Goal: Task Accomplishment & Management: Complete application form

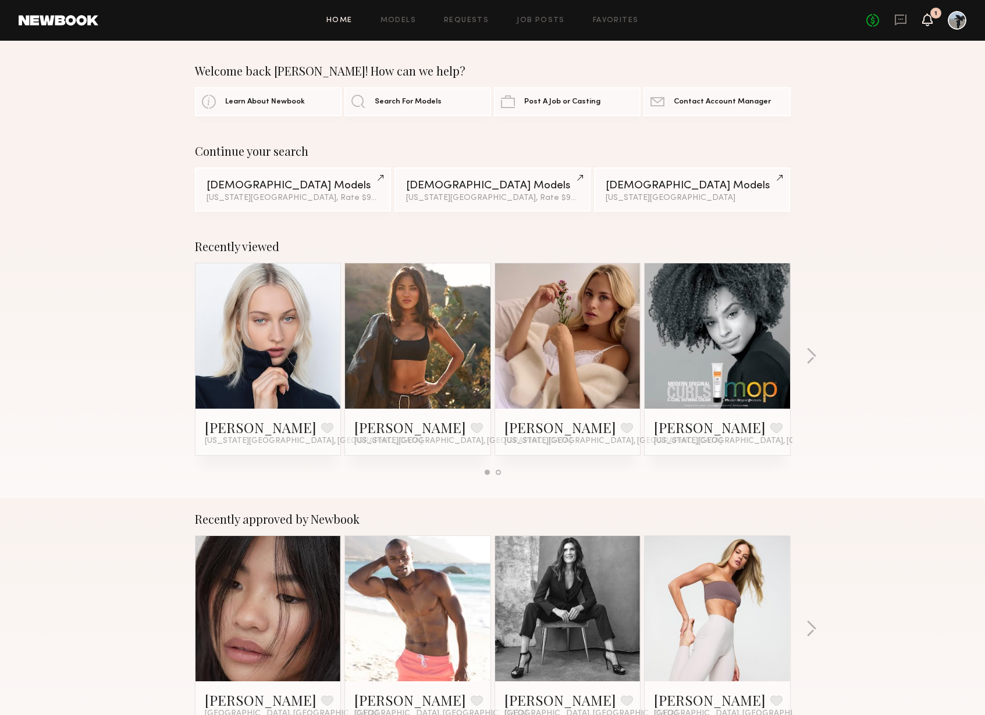
click at [932, 22] on icon at bounding box center [927, 19] width 9 height 8
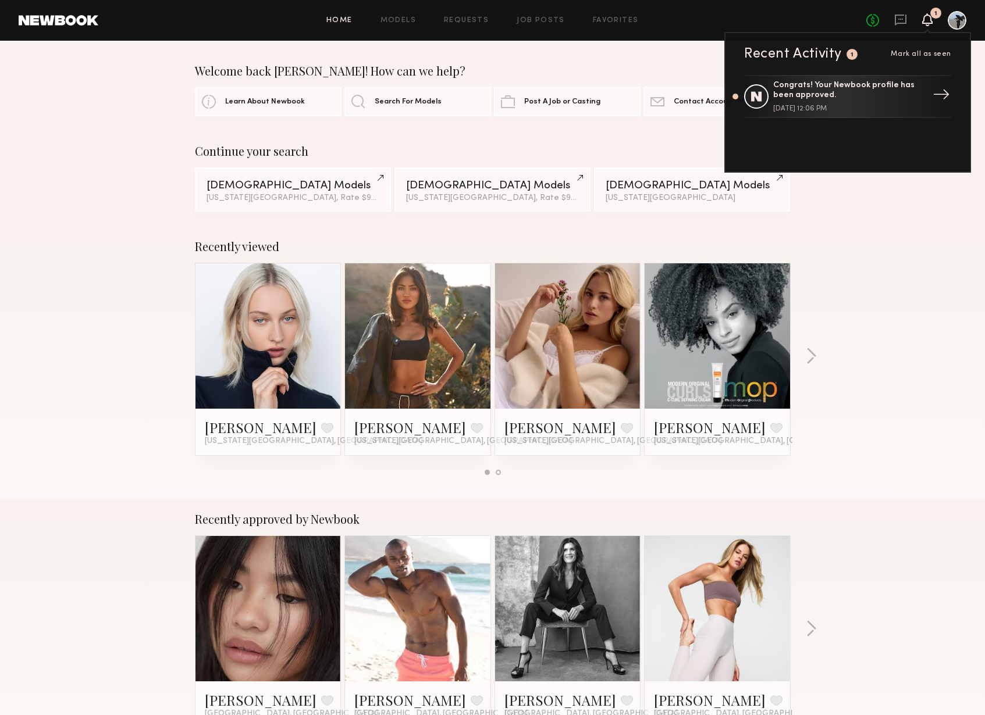
click at [874, 86] on div "Congrats! Your Newbook profile has been approved." at bounding box center [848, 91] width 151 height 20
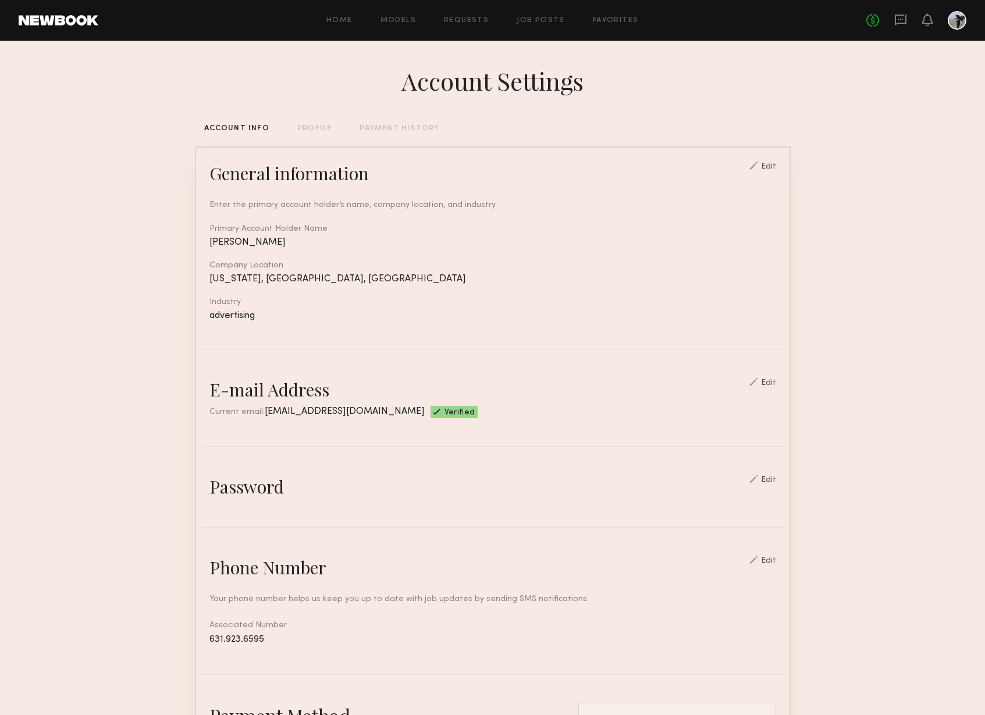
click at [81, 16] on link at bounding box center [59, 20] width 80 height 10
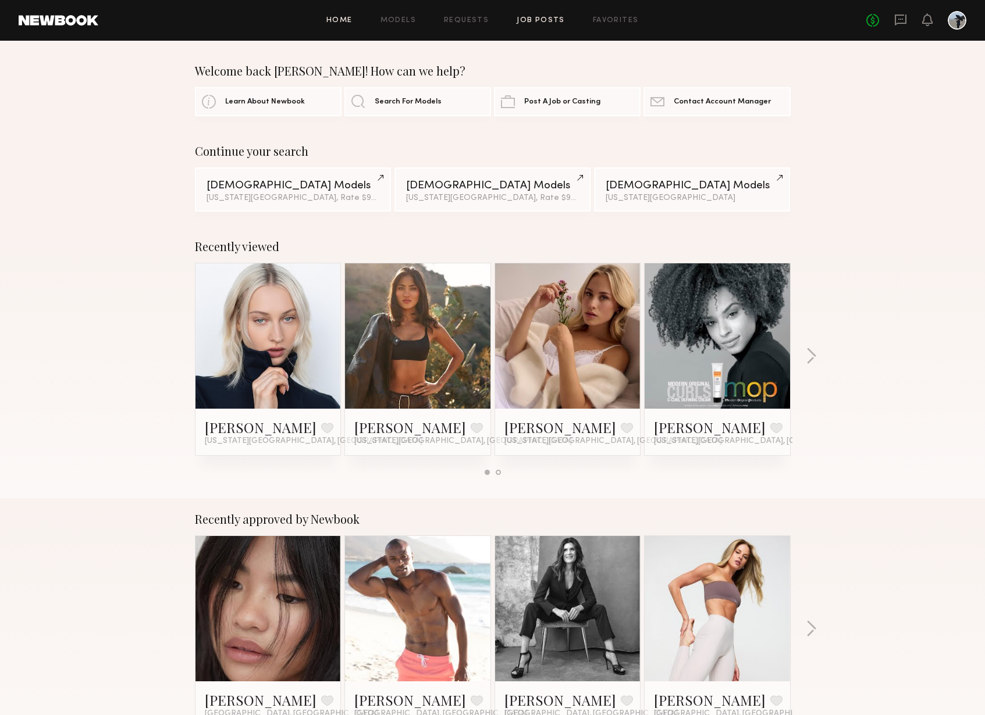
click at [532, 20] on link "Job Posts" at bounding box center [541, 21] width 48 height 8
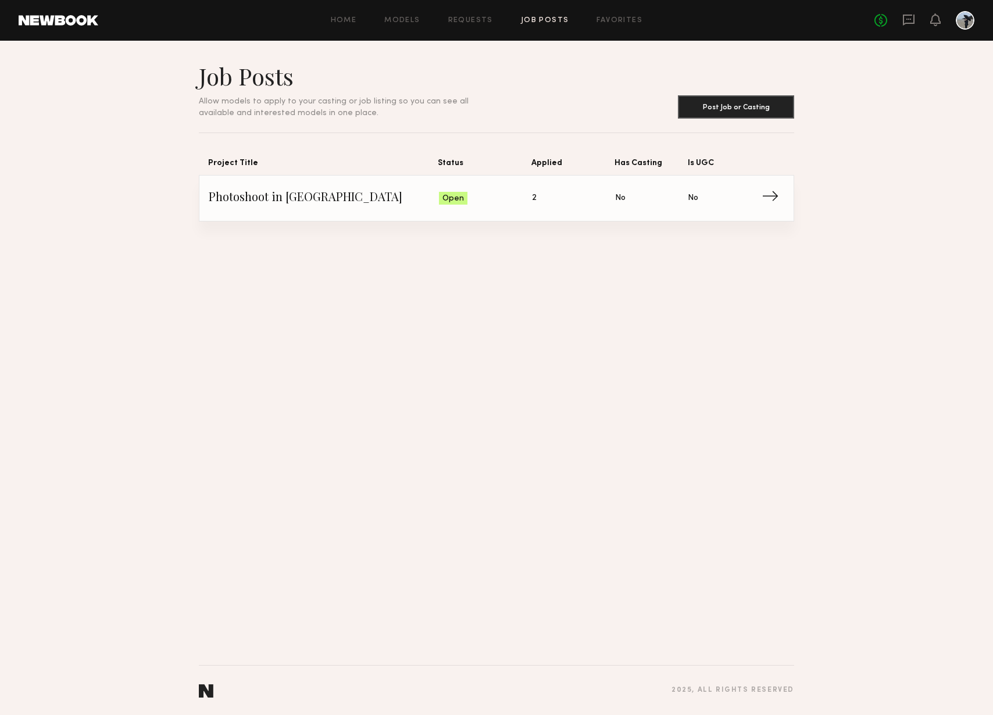
click at [548, 211] on link "Photoshoot in Soho Status: Open Applied: 2 Has Casting: No Is UGC: No →" at bounding box center [497, 198] width 576 height 45
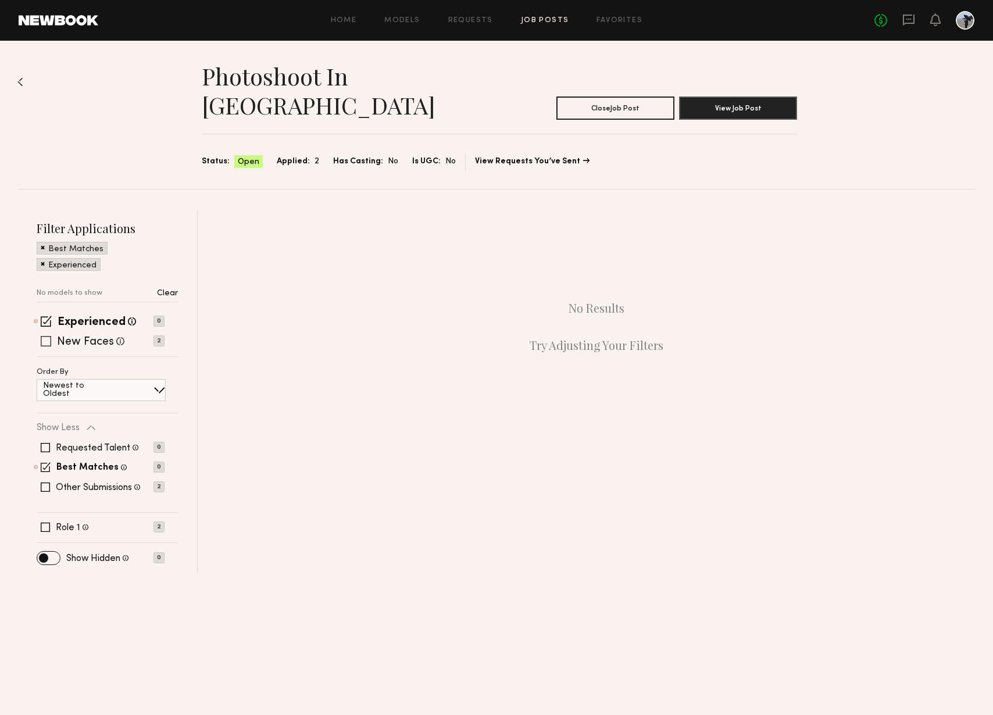
click at [104, 337] on label "New Faces" at bounding box center [85, 343] width 57 height 12
click at [783, 96] on button "View Job Post" at bounding box center [738, 107] width 118 height 23
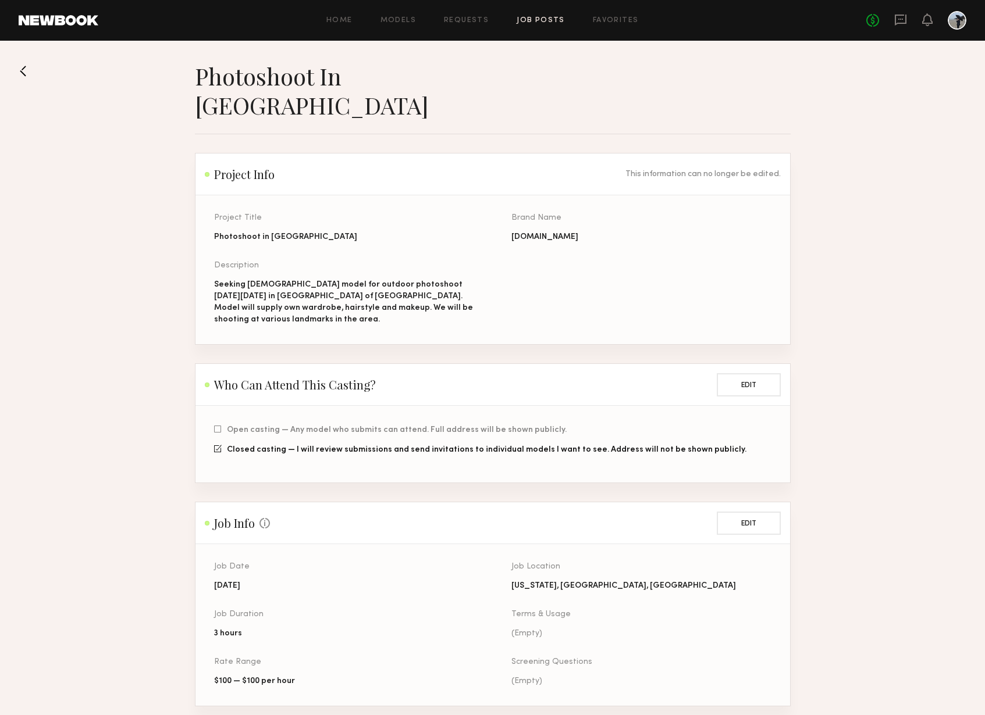
click at [29, 73] on button at bounding box center [28, 71] width 19 height 19
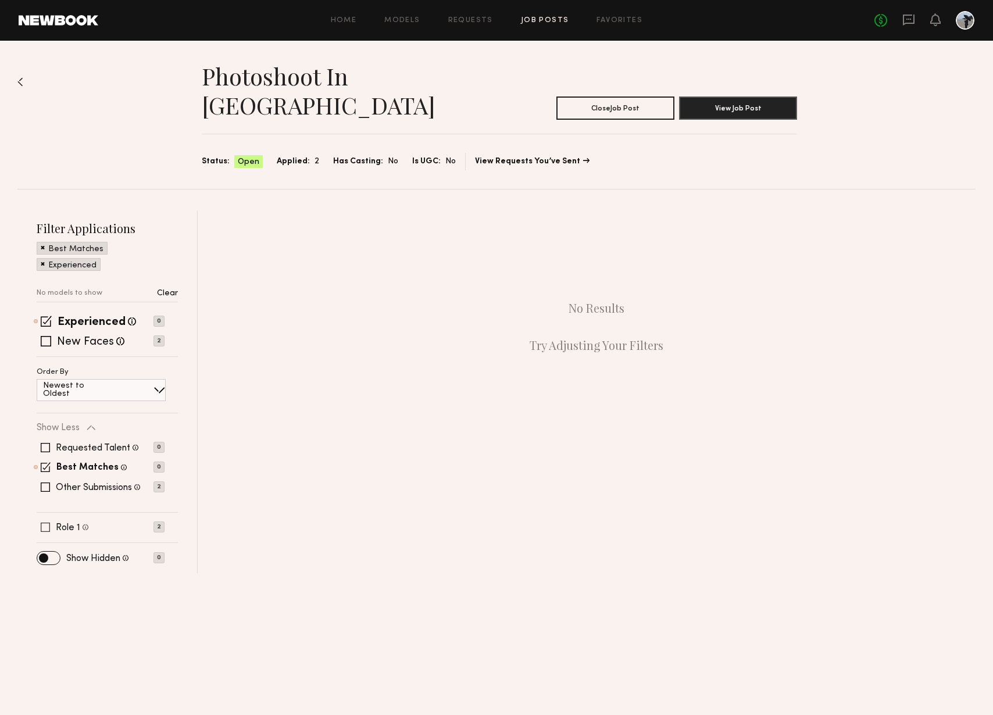
click at [74, 523] on label "Role 1" at bounding box center [68, 527] width 24 height 9
click at [54, 552] on span at bounding box center [48, 558] width 23 height 13
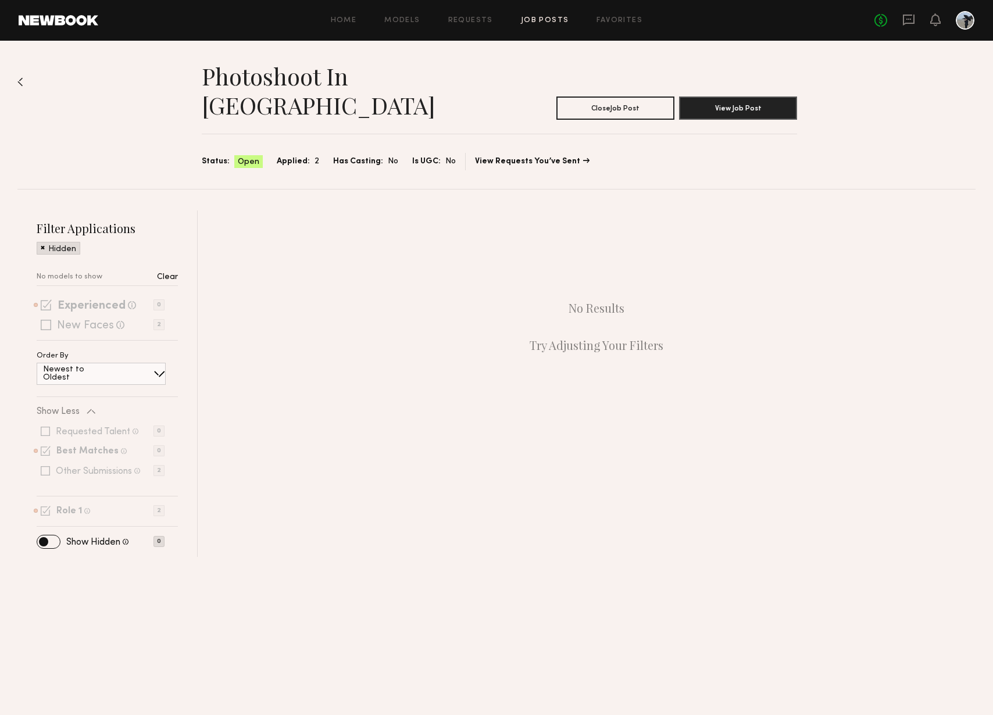
click at [54, 536] on span at bounding box center [48, 542] width 23 height 13
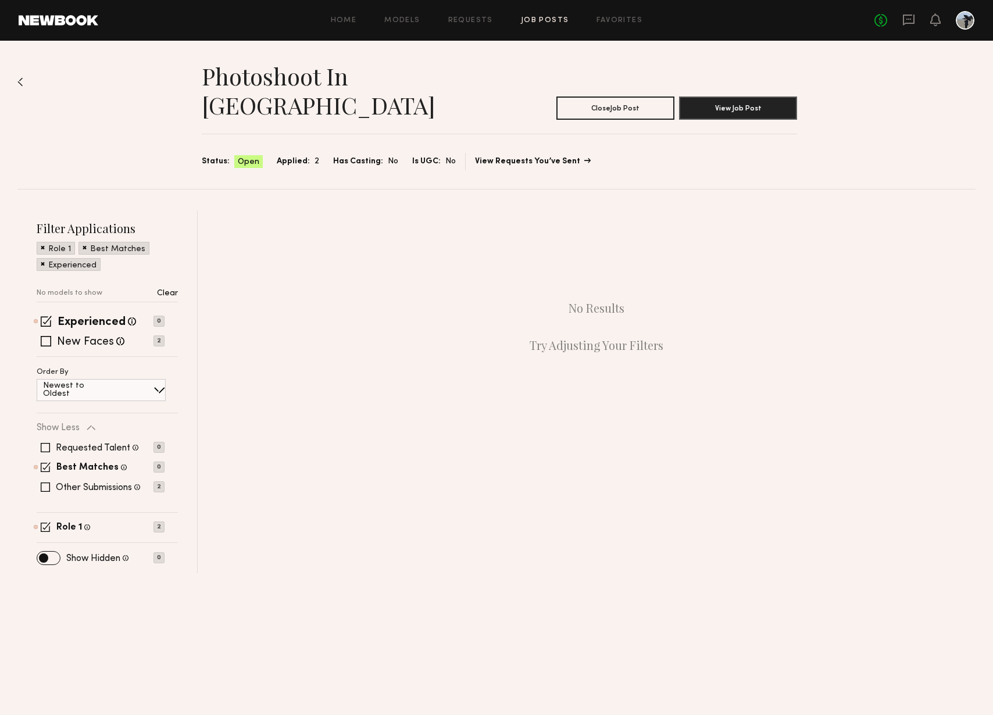
click at [538, 158] on link "View Requests You’ve Sent" at bounding box center [532, 162] width 115 height 8
click at [935, 18] on icon at bounding box center [935, 19] width 9 height 8
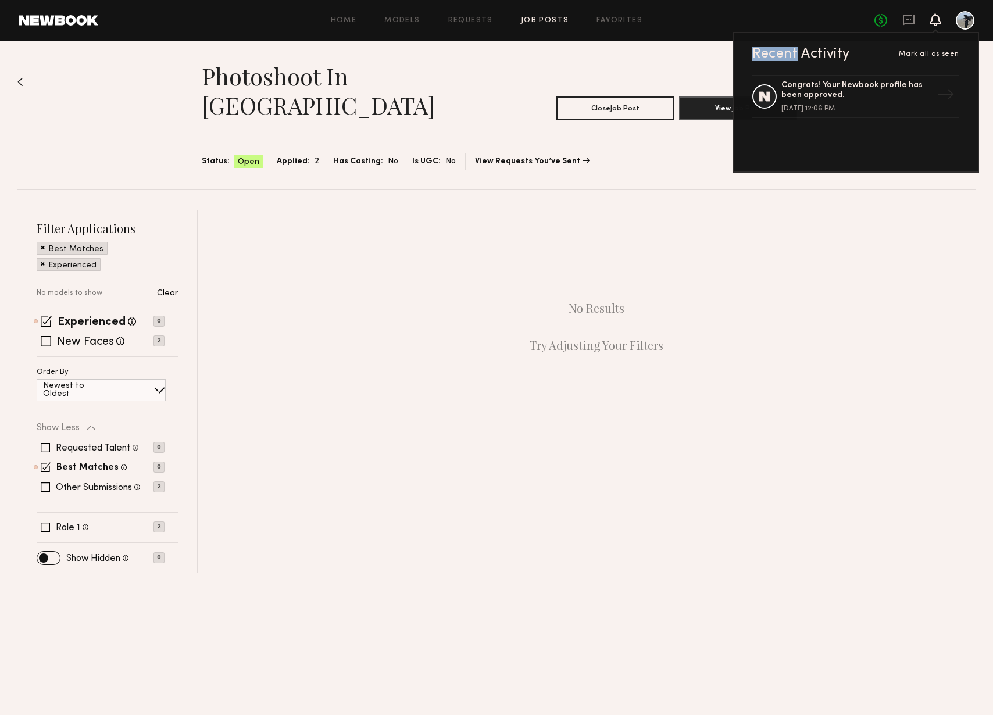
click at [935, 19] on icon at bounding box center [935, 19] width 9 height 8
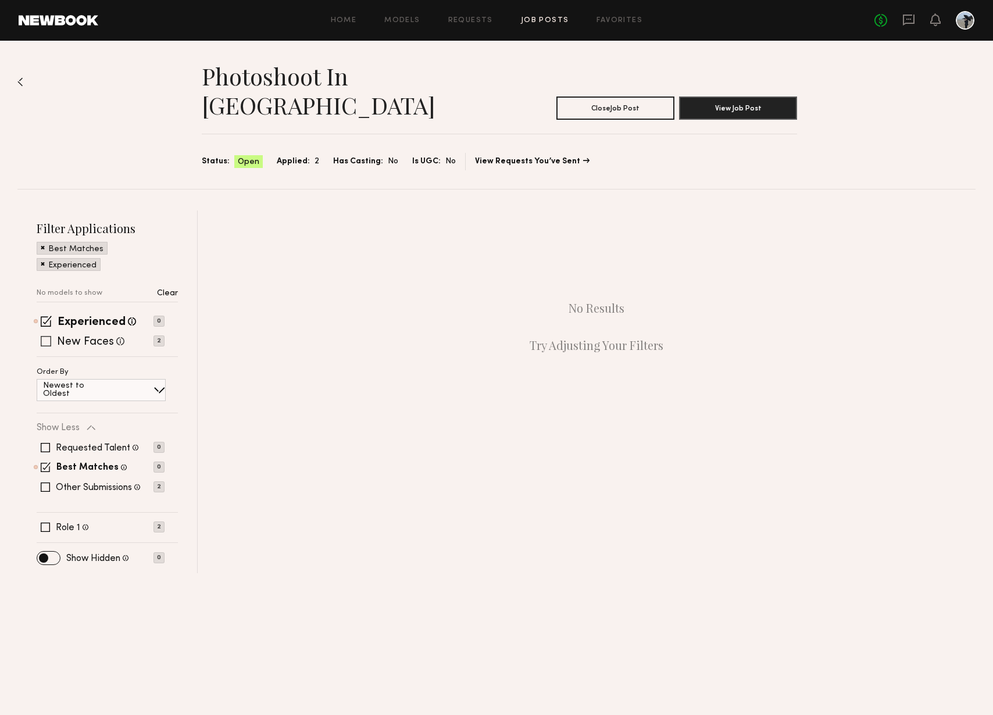
click at [161, 336] on p "2" at bounding box center [159, 341] width 11 height 11
click at [46, 336] on span at bounding box center [46, 341] width 10 height 10
click at [42, 258] on span at bounding box center [43, 263] width 4 height 10
click at [42, 242] on span at bounding box center [43, 247] width 4 height 10
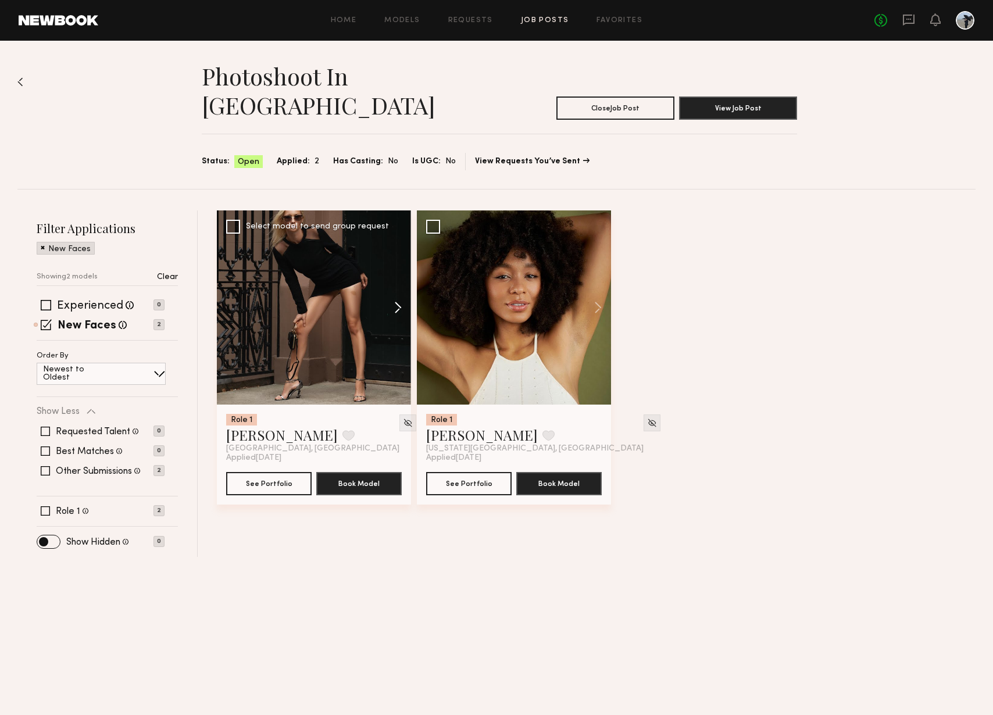
click at [403, 283] on button at bounding box center [392, 308] width 37 height 194
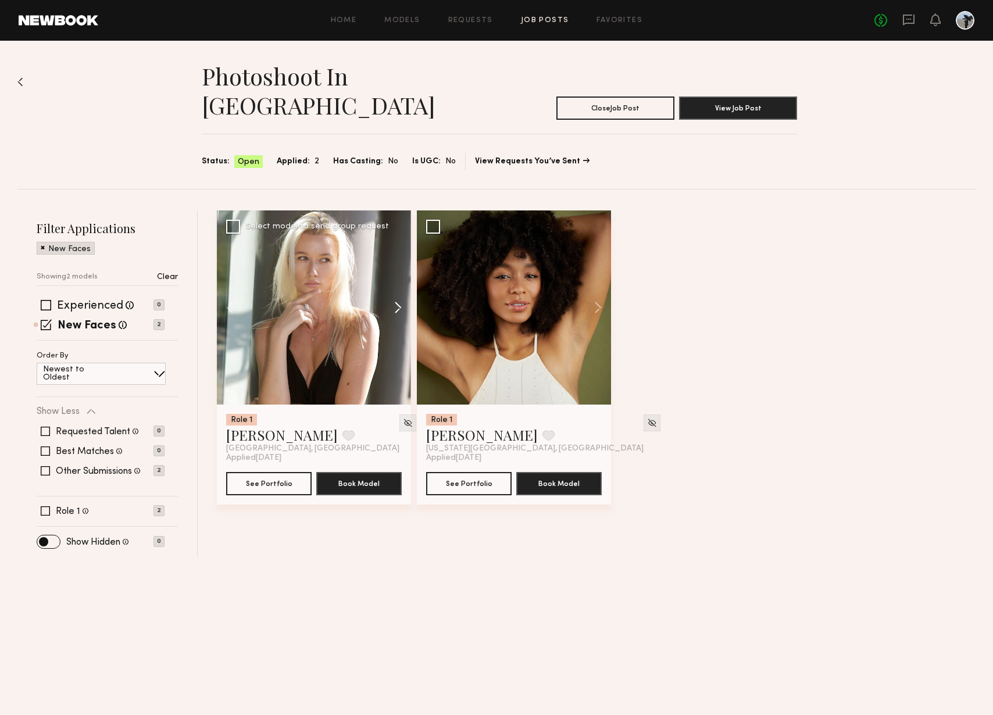
click at [398, 283] on button at bounding box center [392, 308] width 37 height 194
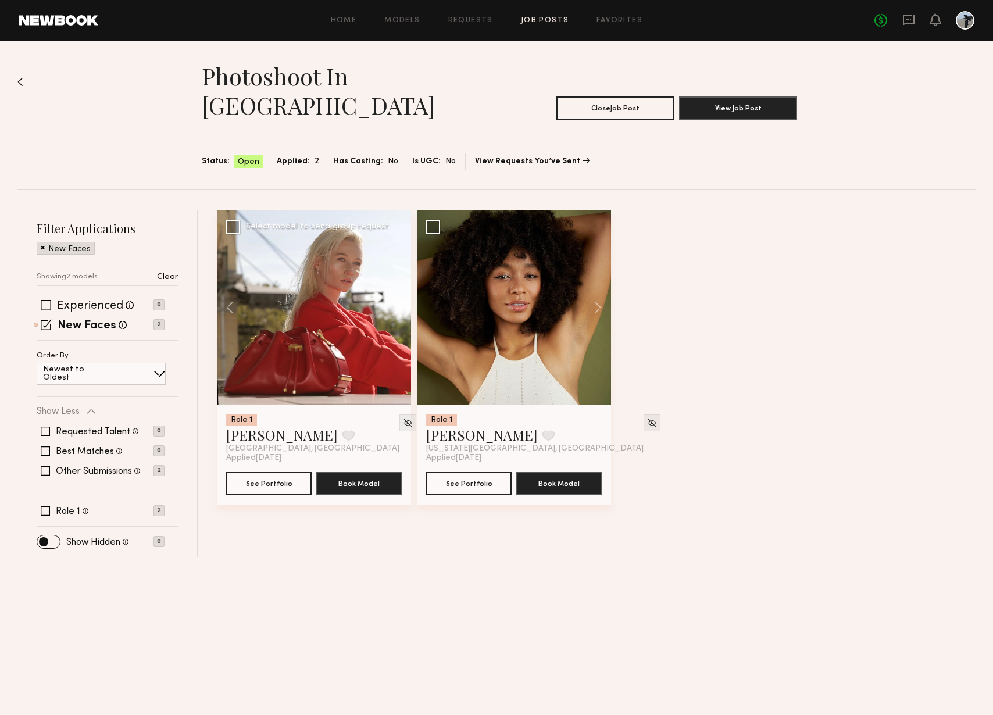
click at [397, 283] on button at bounding box center [392, 308] width 37 height 194
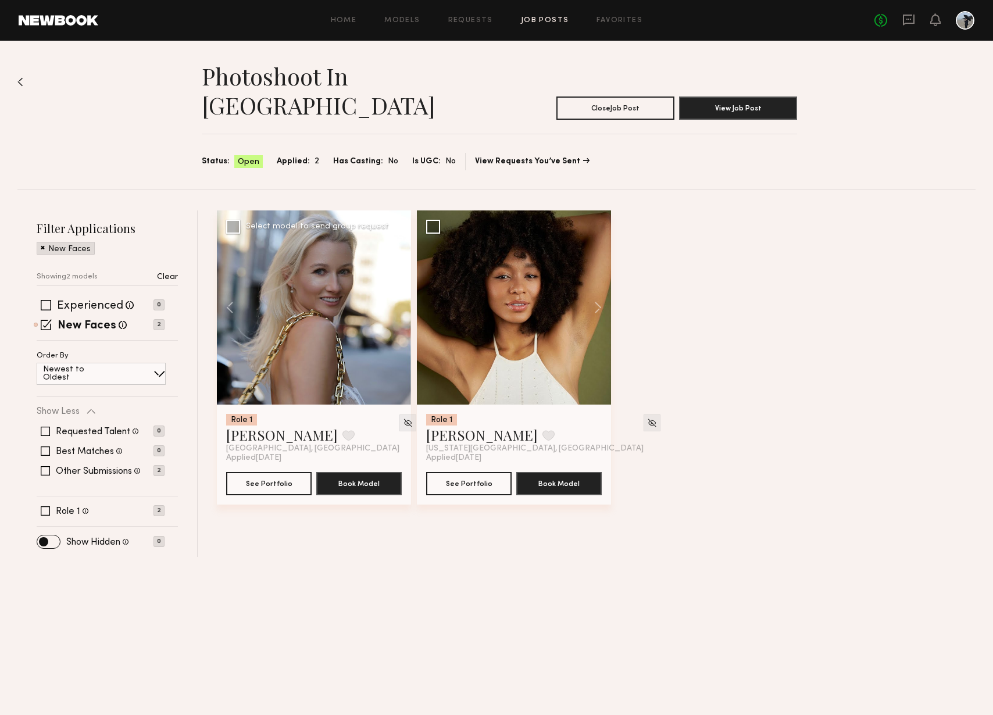
click at [397, 283] on div at bounding box center [314, 308] width 194 height 194
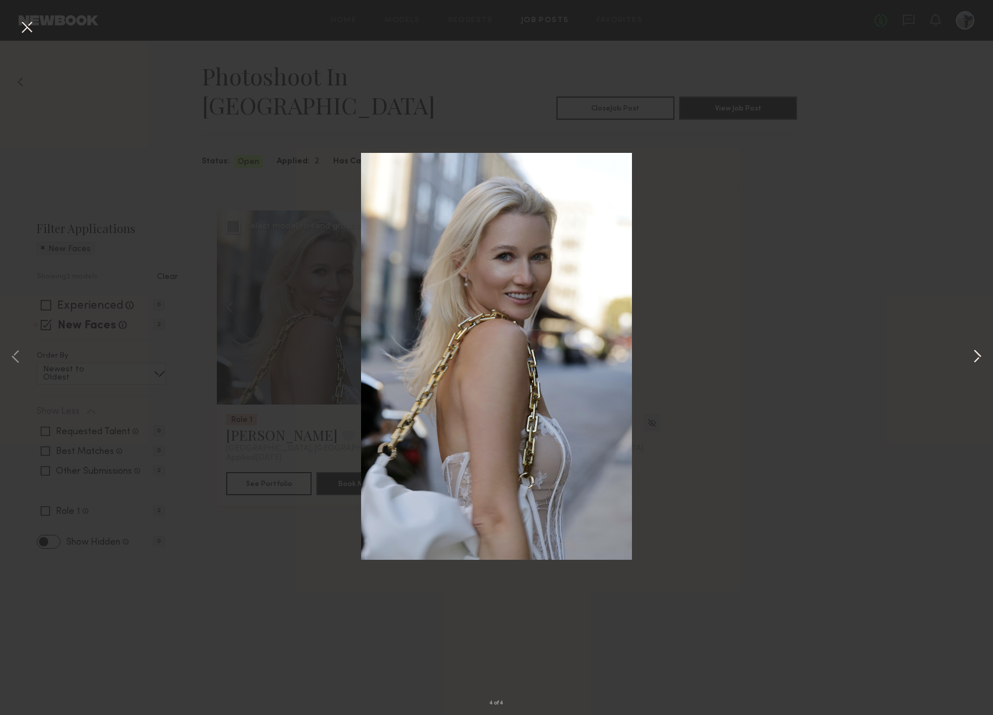
click at [977, 358] on button at bounding box center [978, 358] width 14 height 572
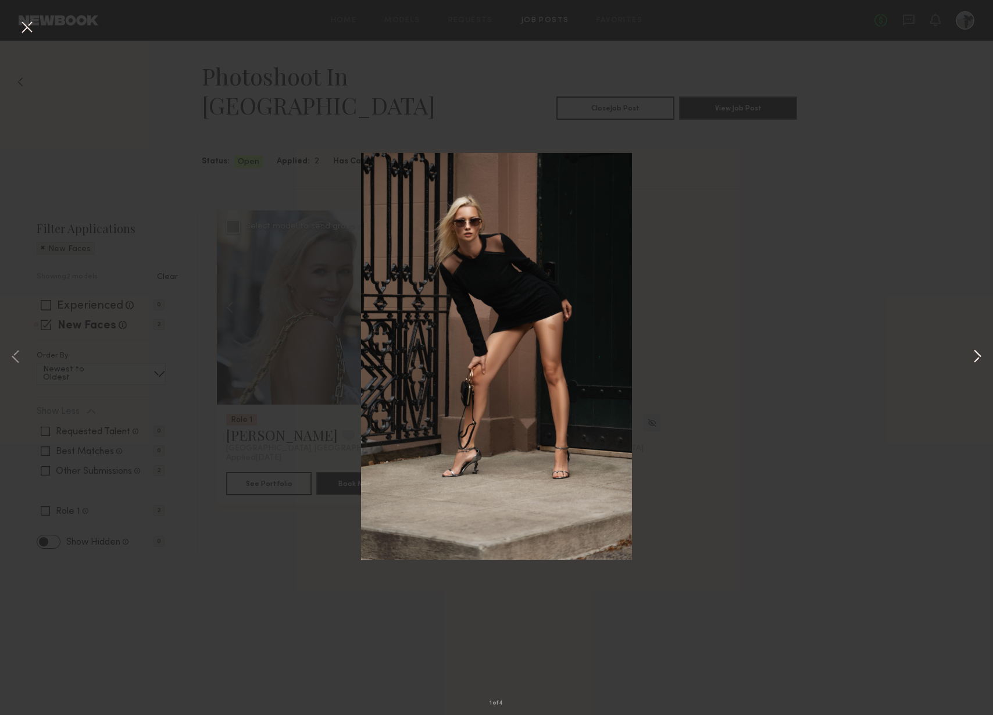
click at [980, 357] on button at bounding box center [978, 358] width 14 height 572
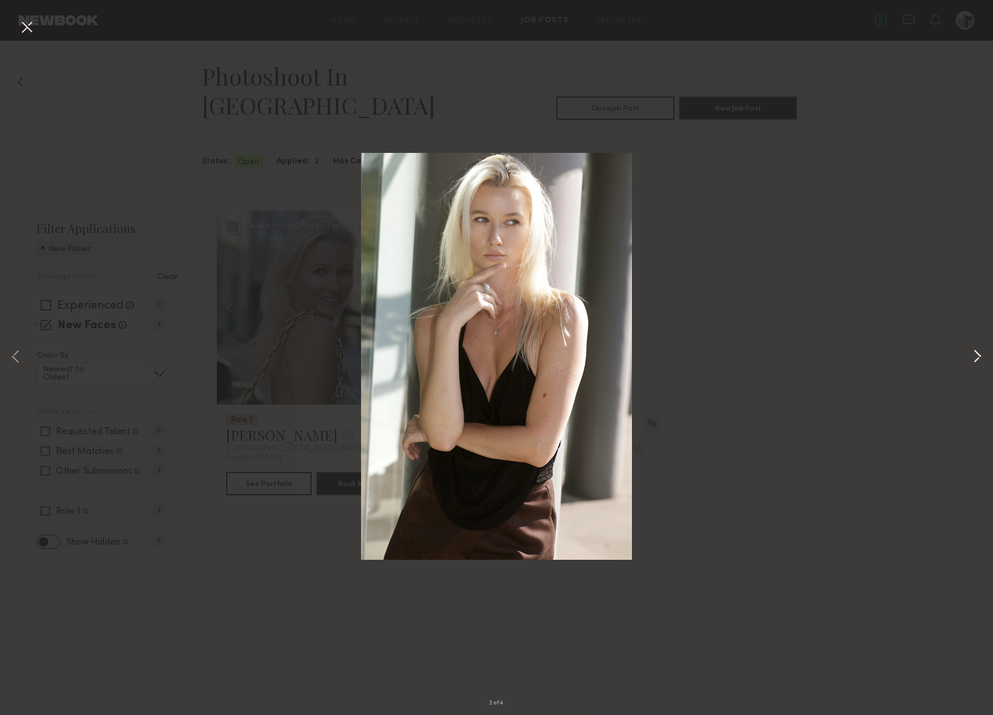
click at [977, 357] on button at bounding box center [978, 358] width 14 height 572
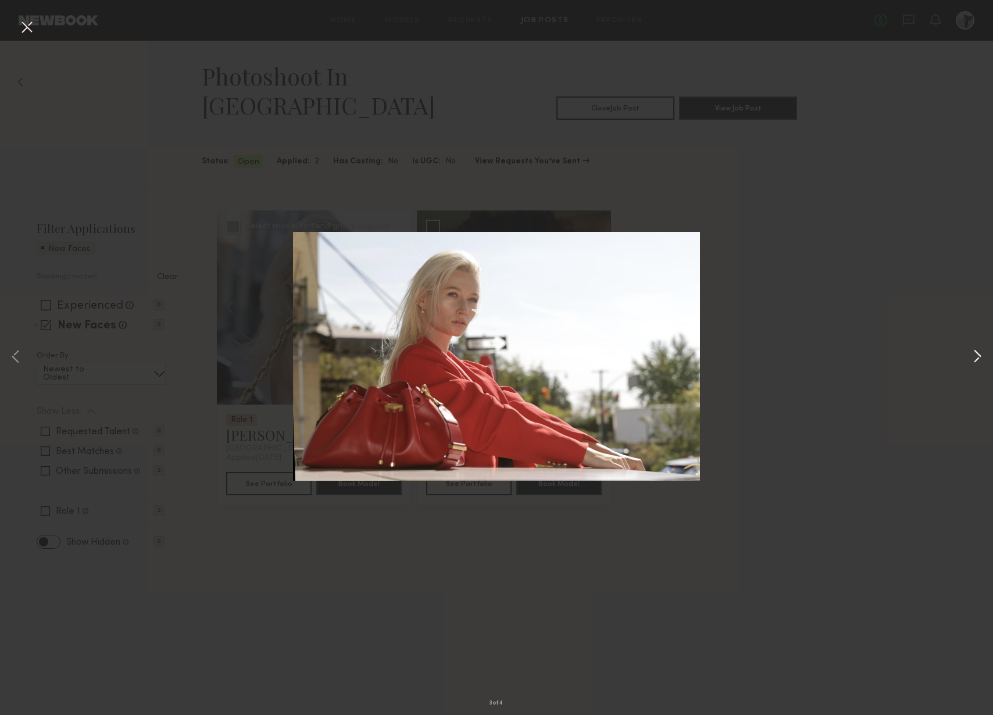
click at [977, 357] on button at bounding box center [978, 358] width 14 height 572
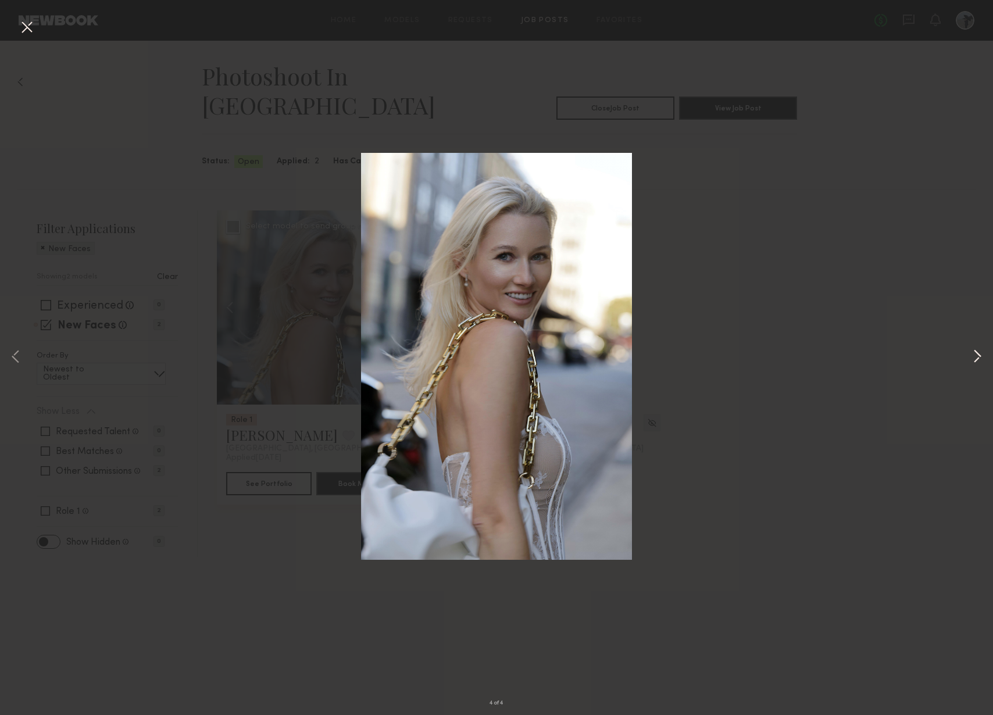
click at [977, 357] on button at bounding box center [978, 358] width 14 height 572
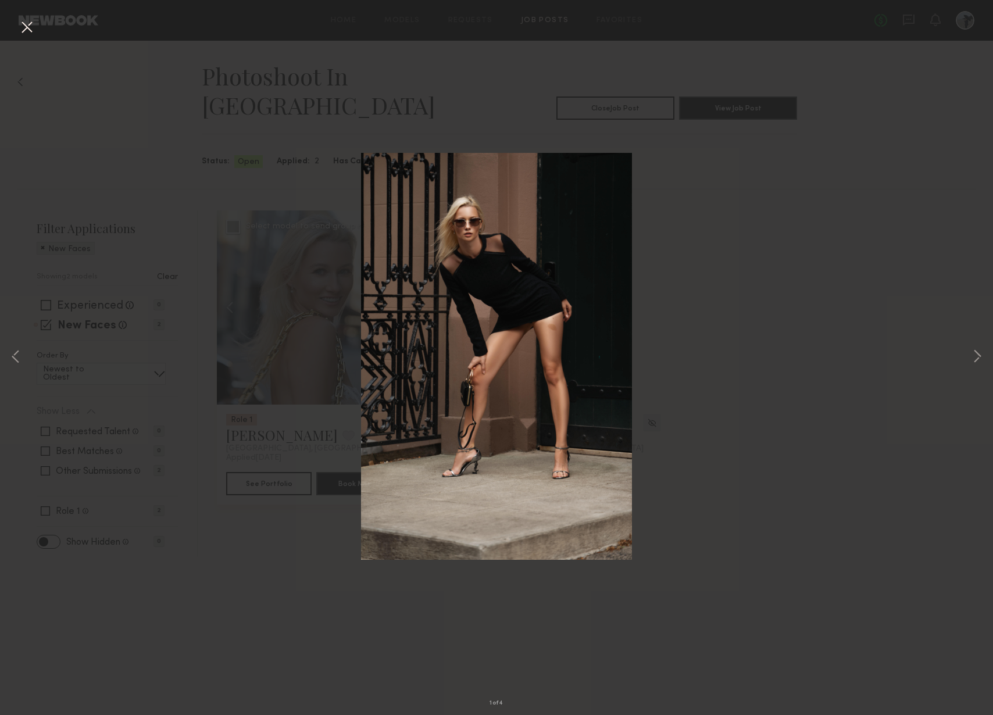
click at [917, 384] on div "1 of 4" at bounding box center [496, 357] width 993 height 715
click at [25, 20] on button at bounding box center [26, 27] width 19 height 21
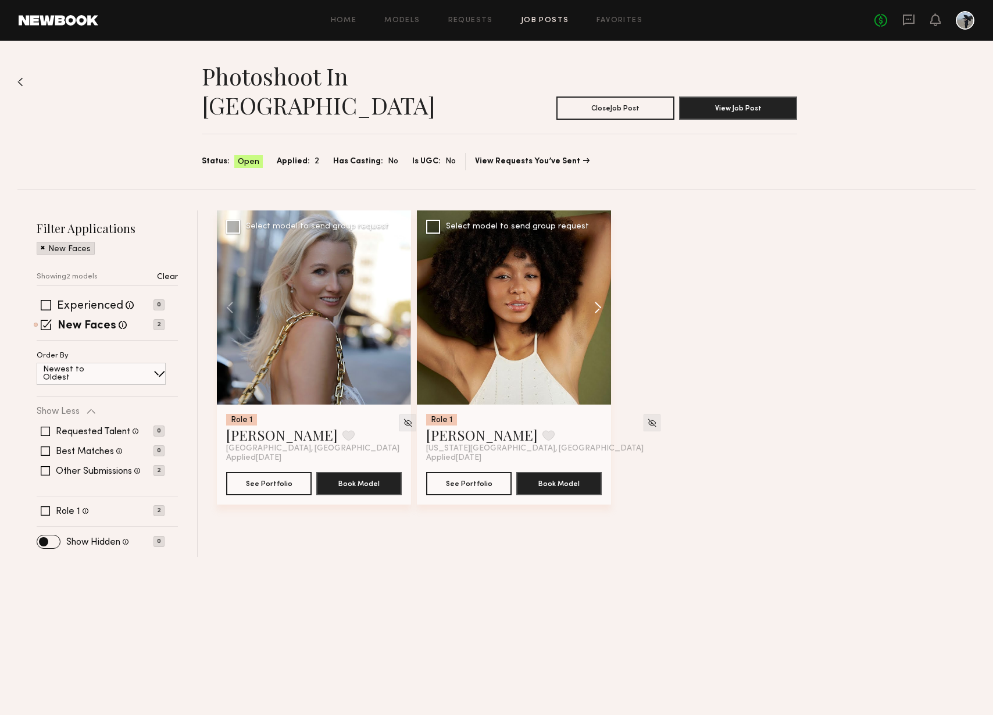
click at [591, 304] on button at bounding box center [592, 308] width 37 height 194
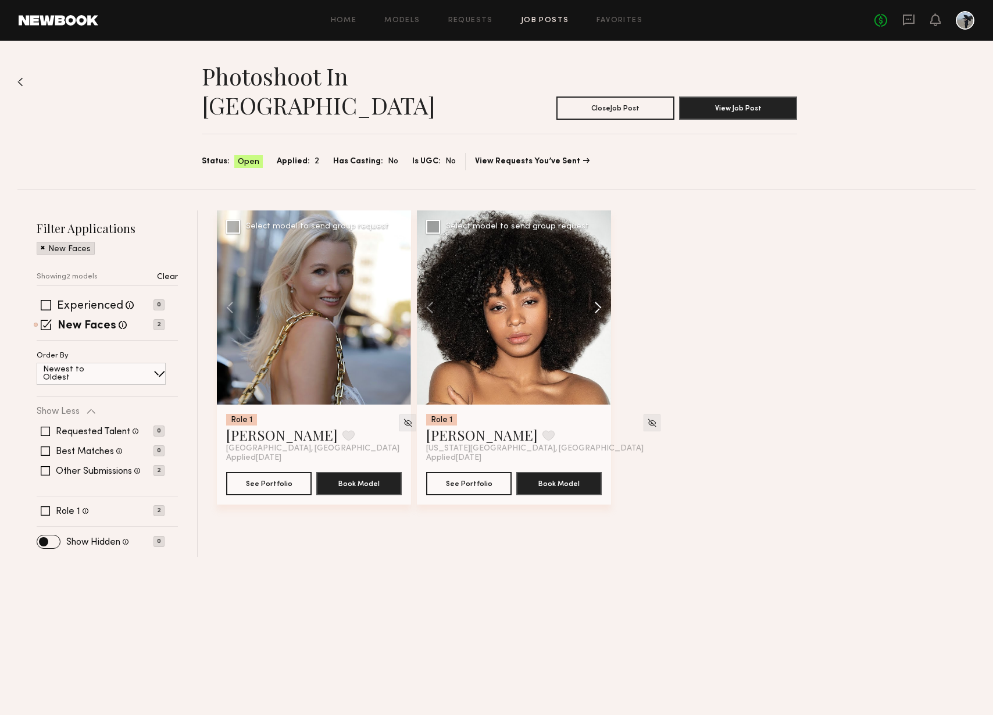
click at [597, 282] on button at bounding box center [592, 308] width 37 height 194
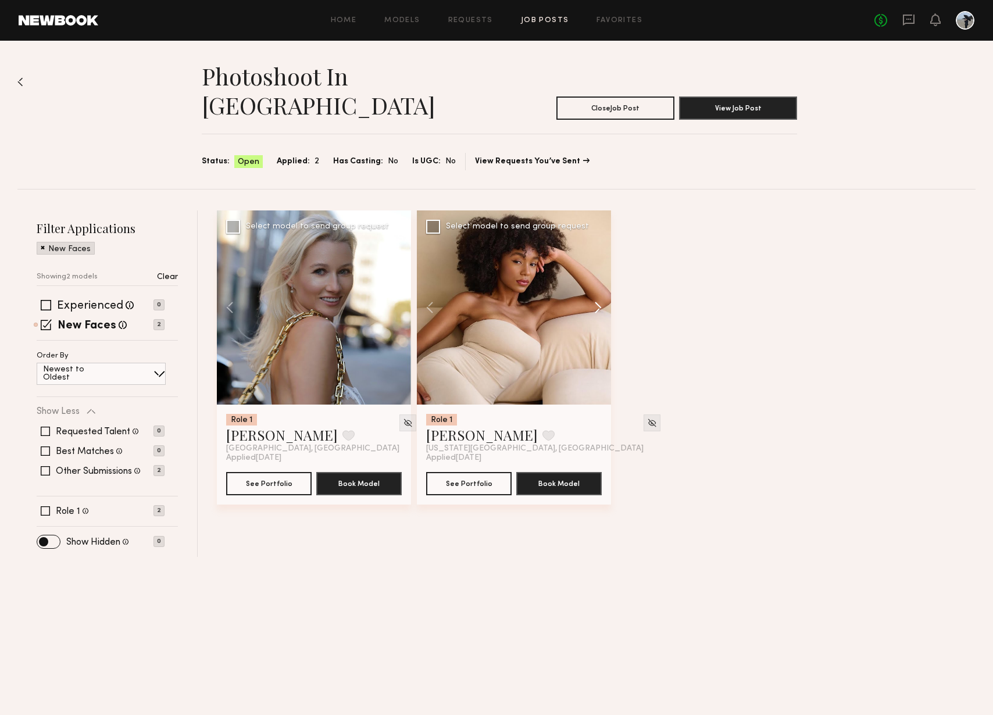
click at [597, 282] on button at bounding box center [592, 308] width 37 height 194
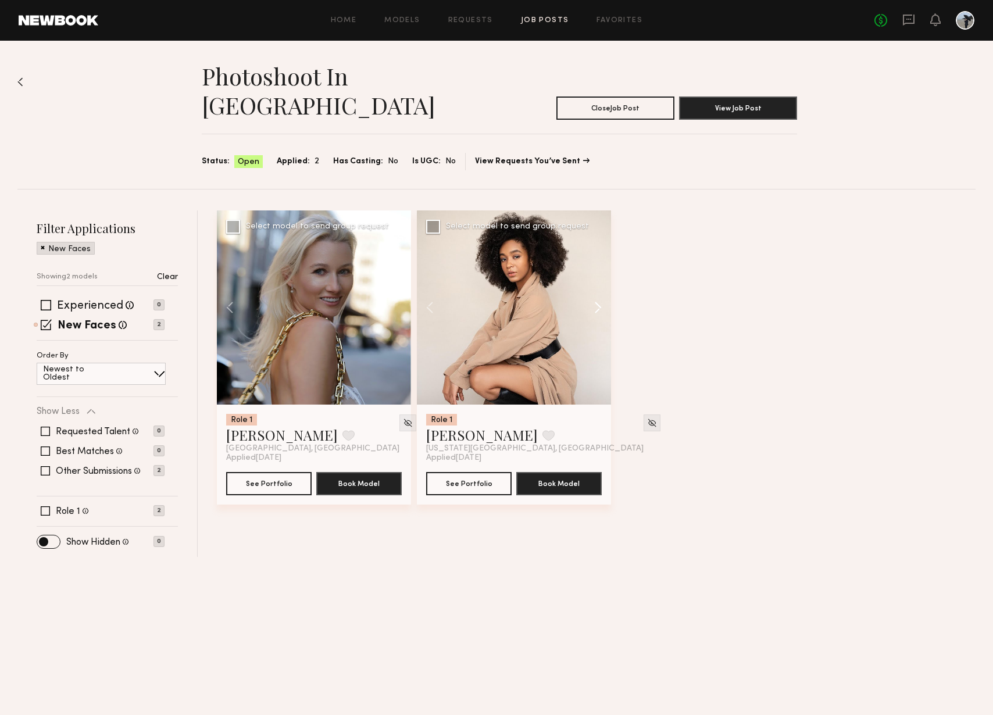
click at [597, 282] on button at bounding box center [592, 308] width 37 height 194
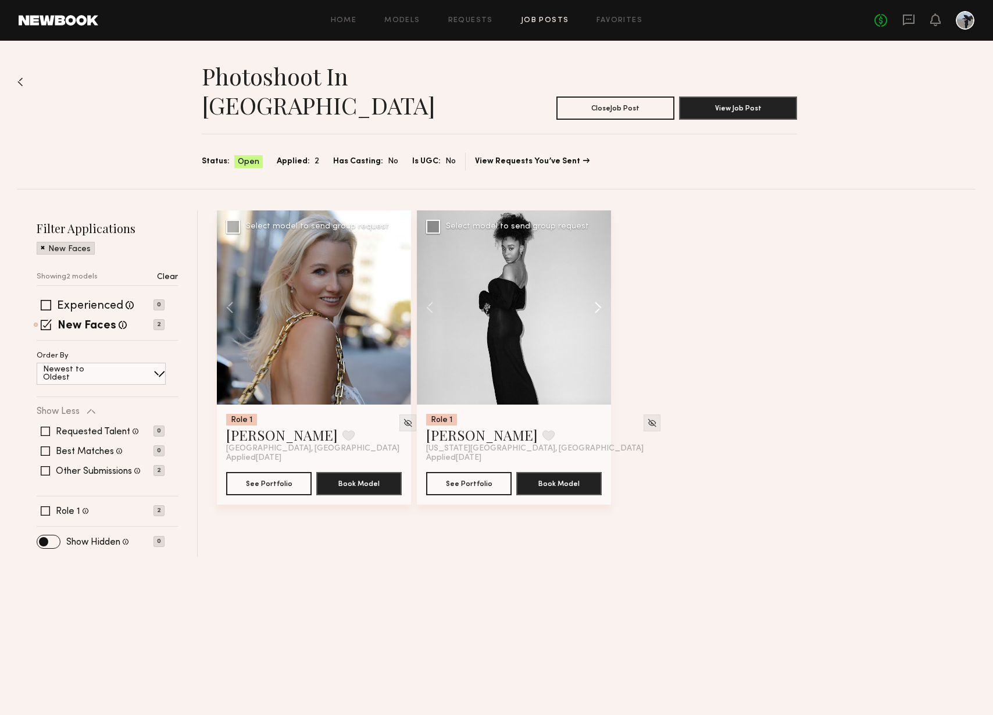
click at [597, 282] on button at bounding box center [592, 308] width 37 height 194
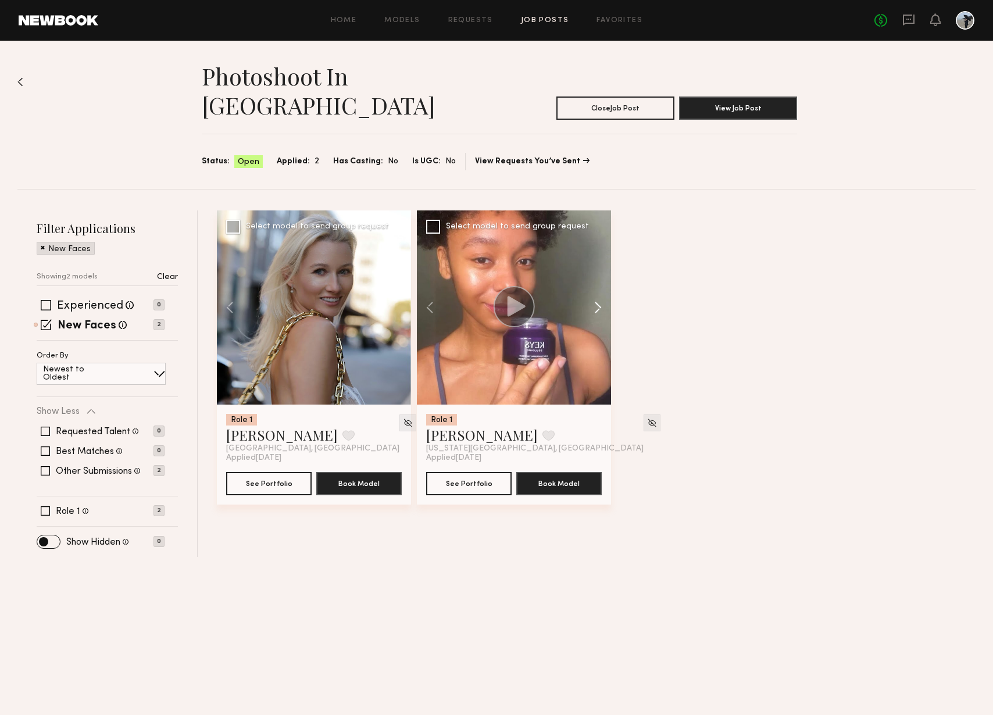
click at [597, 282] on button at bounding box center [592, 308] width 37 height 194
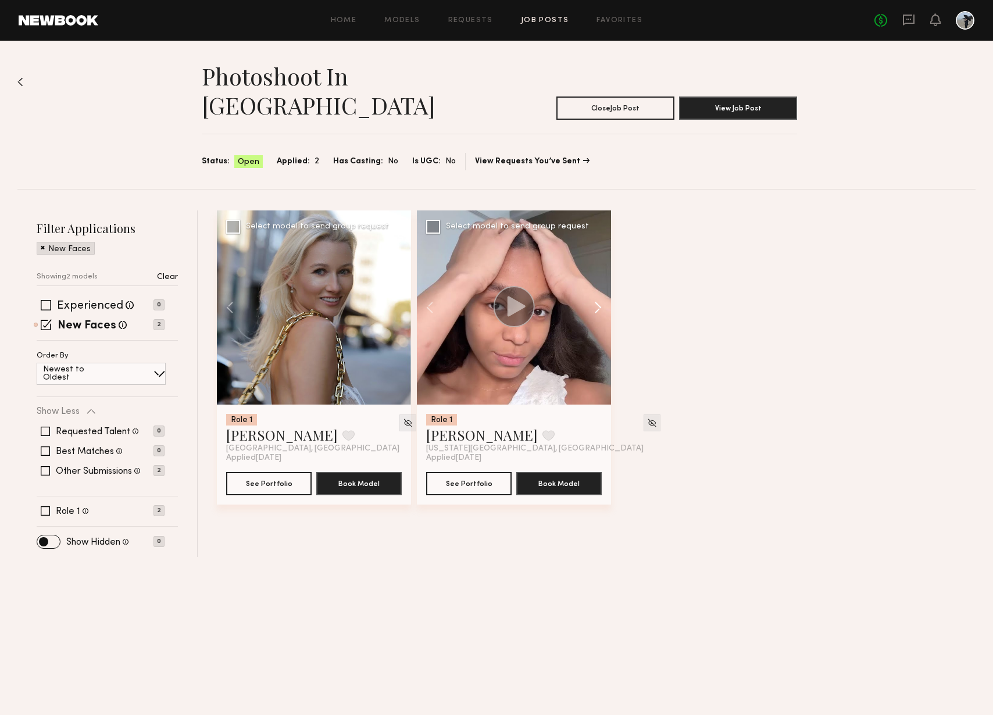
click at [597, 282] on button at bounding box center [592, 308] width 37 height 194
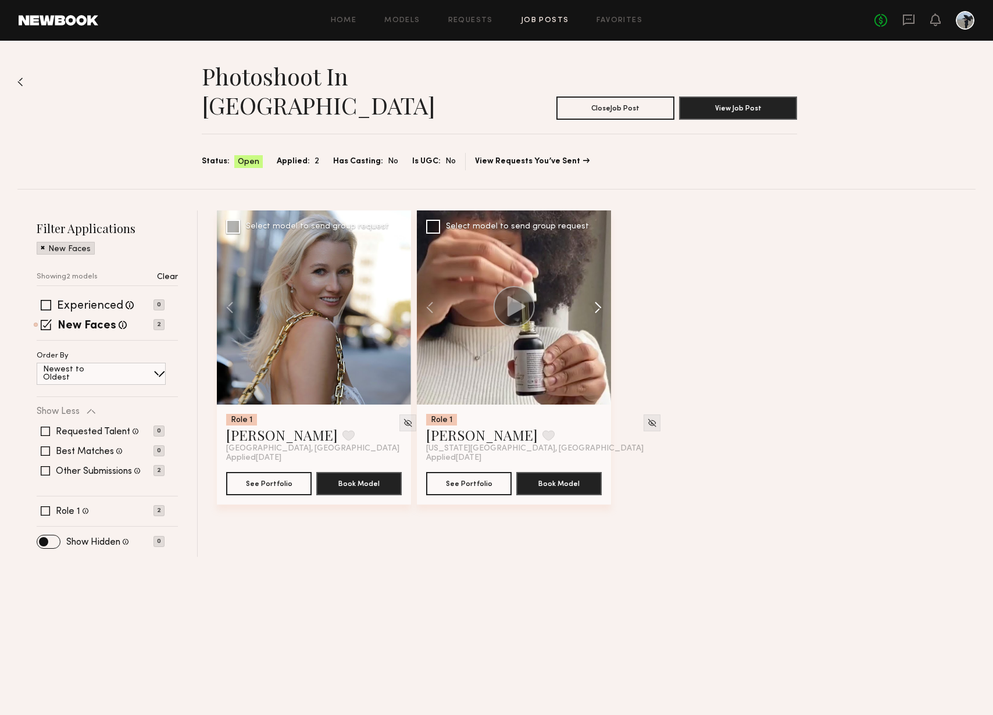
click at [597, 282] on button at bounding box center [592, 308] width 37 height 194
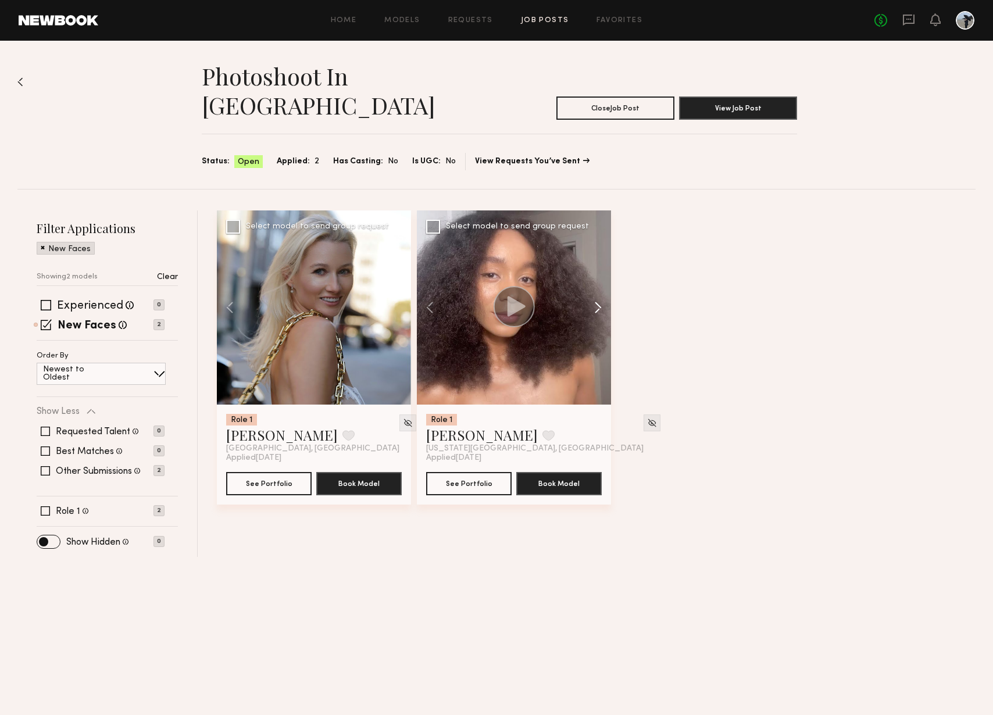
click at [597, 282] on button at bounding box center [592, 308] width 37 height 194
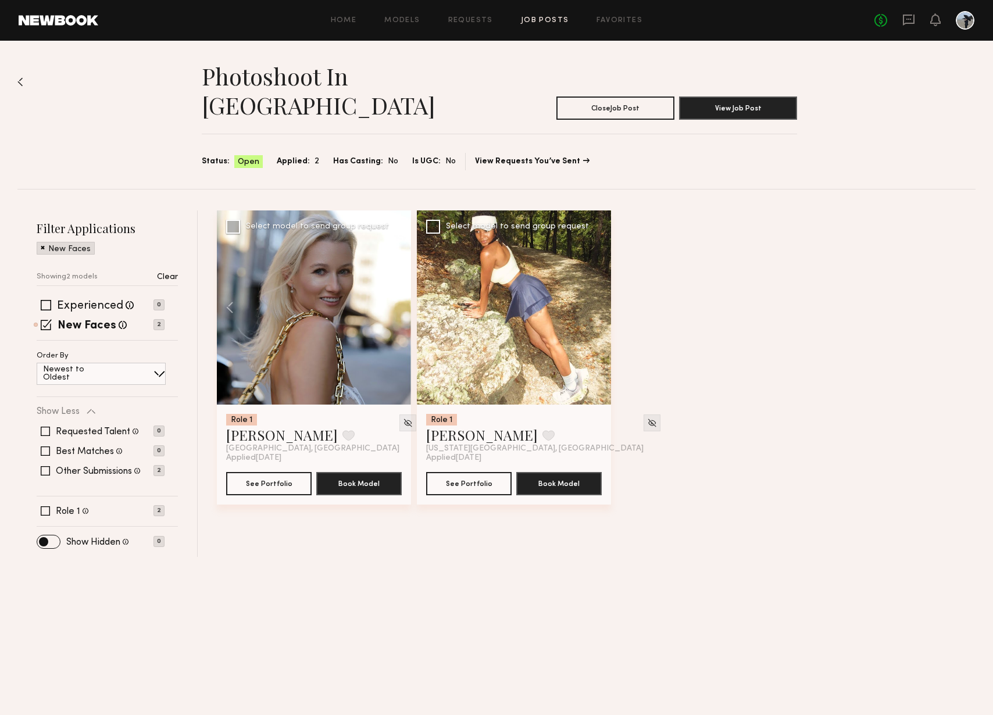
click at [597, 282] on div at bounding box center [514, 308] width 194 height 194
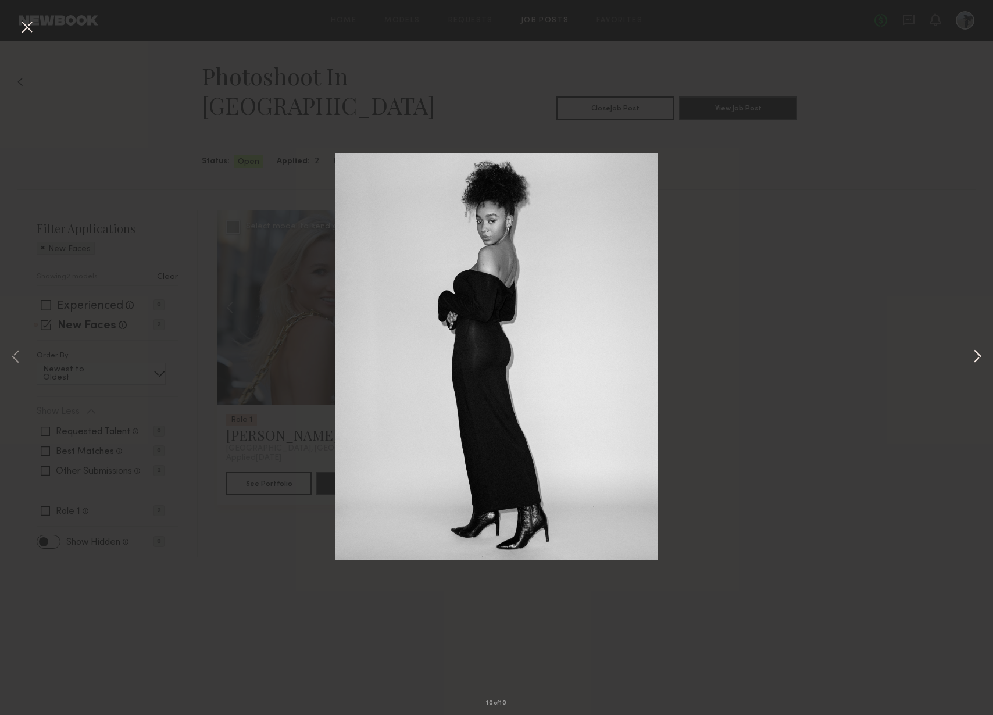
click at [977, 357] on button at bounding box center [978, 358] width 14 height 572
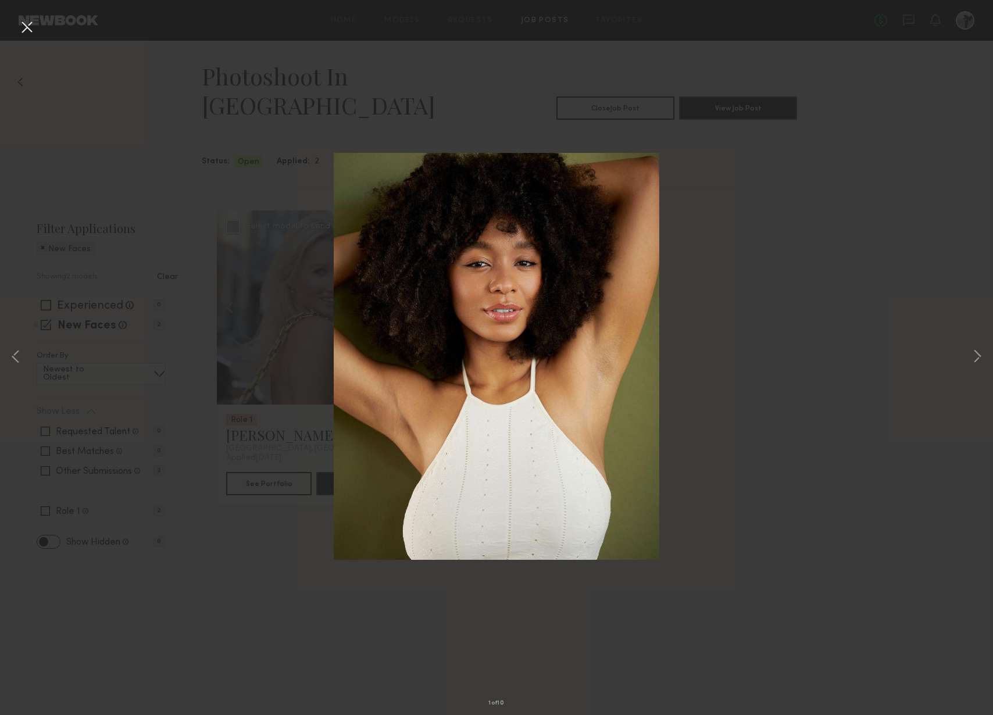
click at [31, 29] on button at bounding box center [26, 27] width 19 height 21
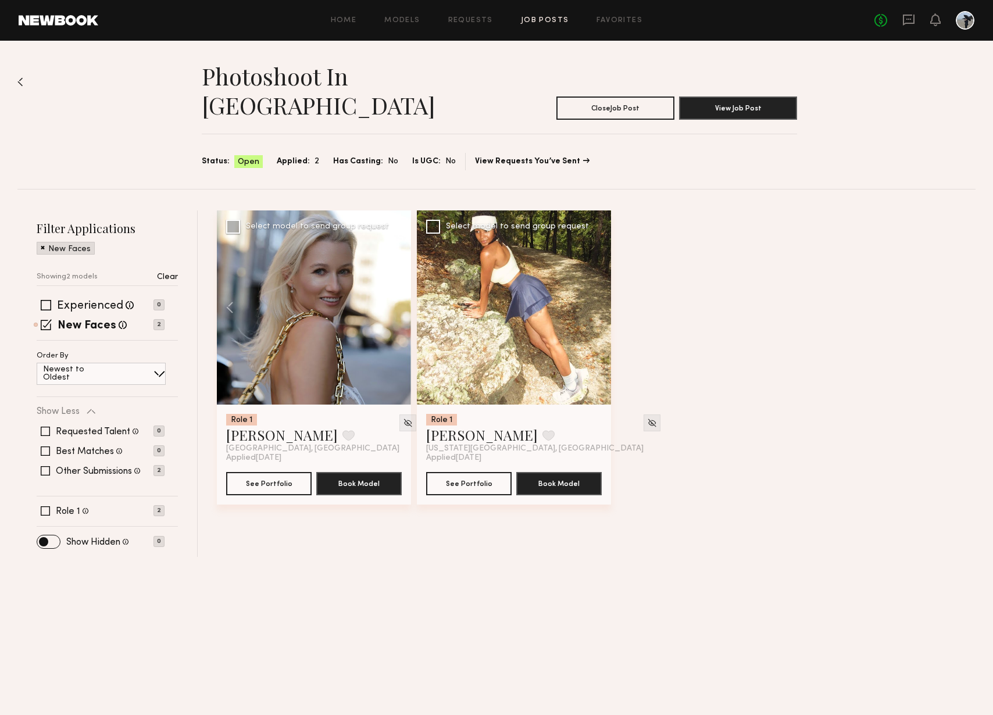
click at [91, 21] on link at bounding box center [59, 20] width 80 height 10
